Goal: Find specific page/section: Find specific page/section

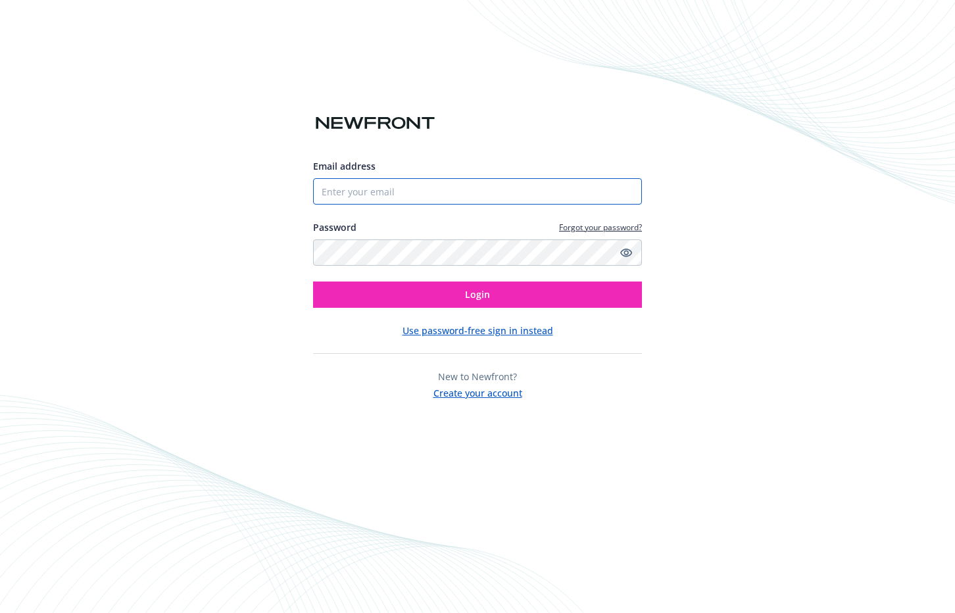
click at [404, 189] on input "Email address" at bounding box center [477, 191] width 329 height 26
click at [0, 612] on com-1password-button at bounding box center [0, 613] width 0 height 0
type input "[PERSON_NAME][EMAIL_ADDRESS][PERSON_NAME]"
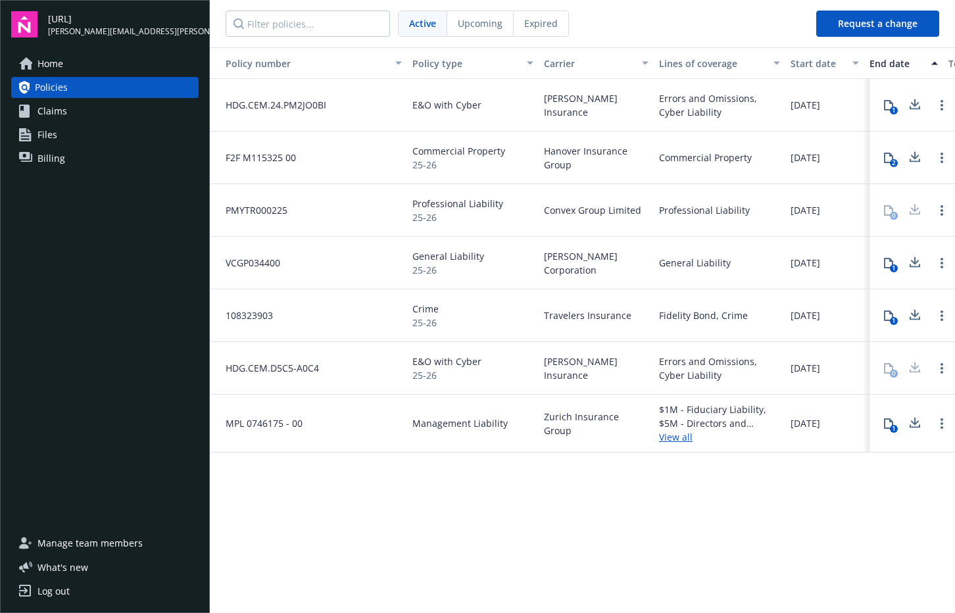
click at [458, 150] on span "Commercial Property" at bounding box center [458, 151] width 93 height 14
